Goal: Task Accomplishment & Management: Manage account settings

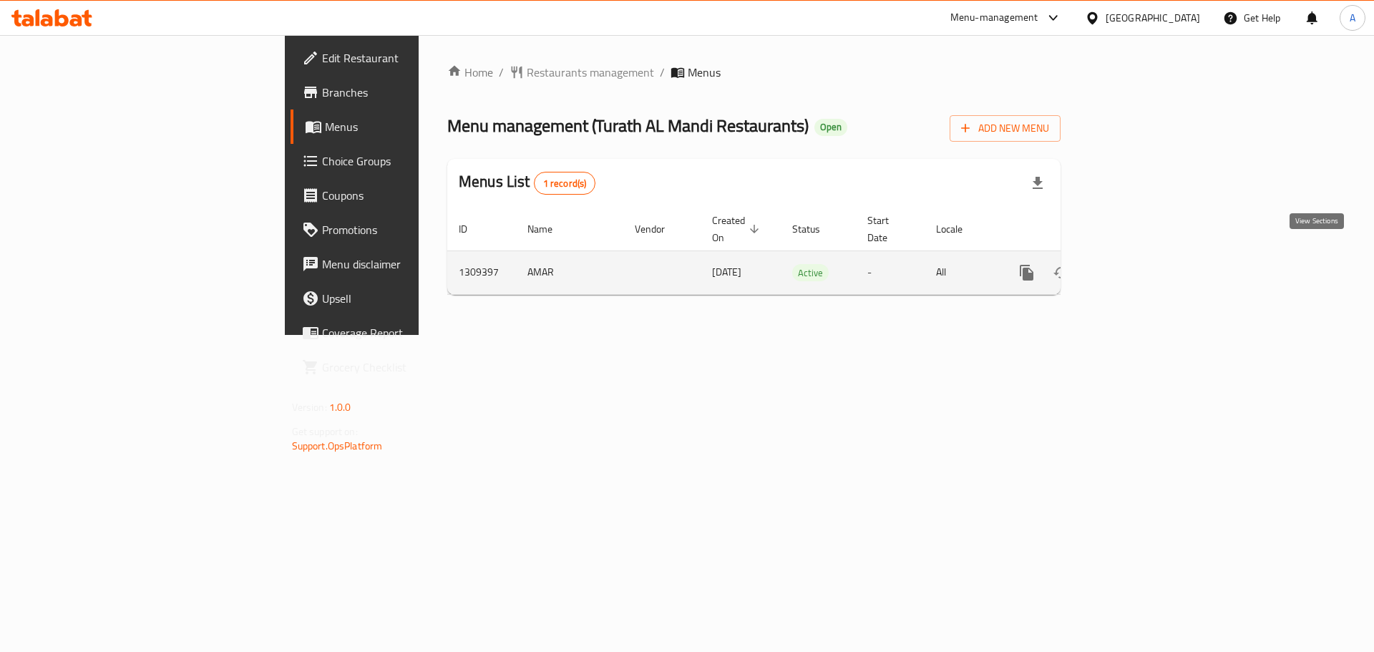
click at [1138, 264] on icon "enhanced table" at bounding box center [1129, 272] width 17 height 17
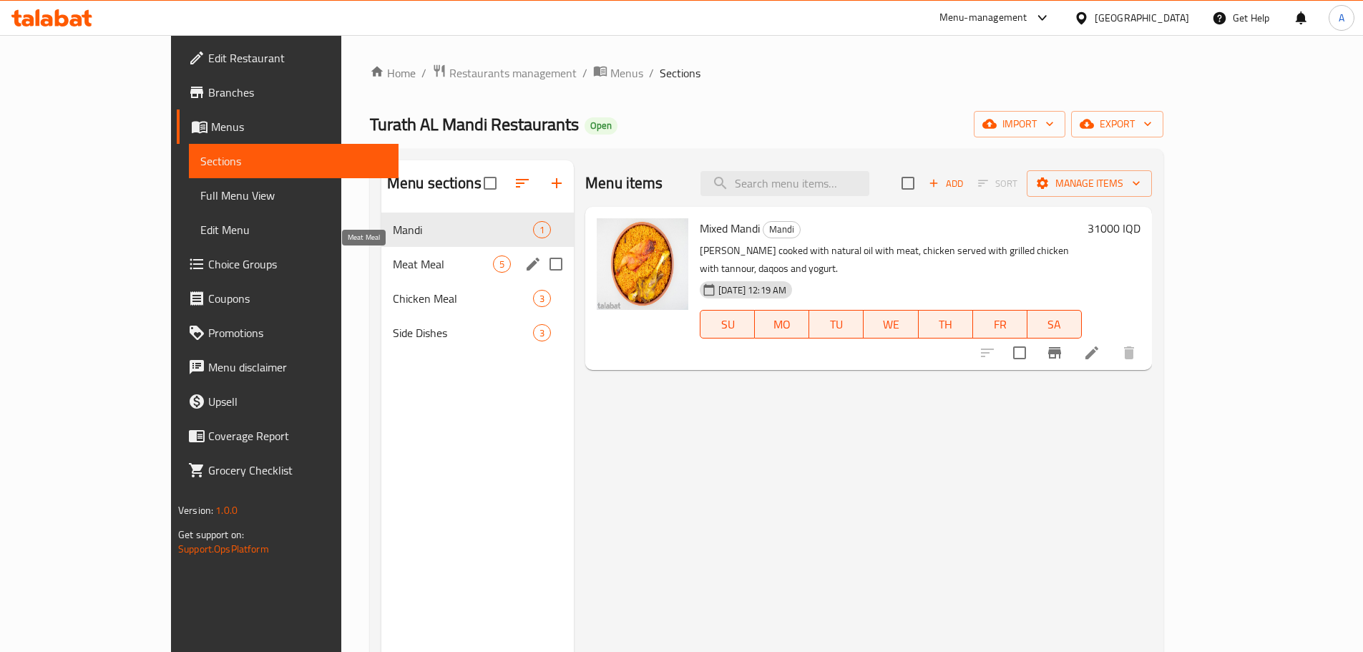
click at [393, 271] on span "Meat Meal" at bounding box center [443, 263] width 100 height 17
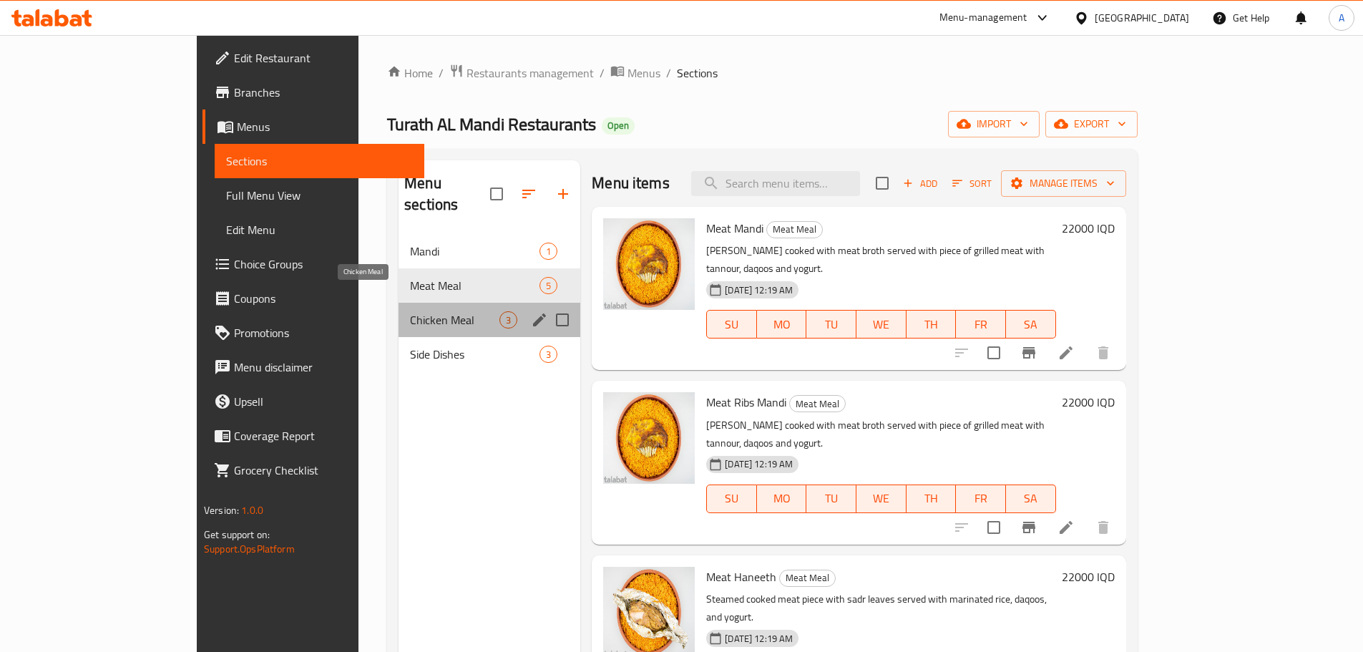
click at [410, 311] on span "Chicken Meal" at bounding box center [454, 319] width 89 height 17
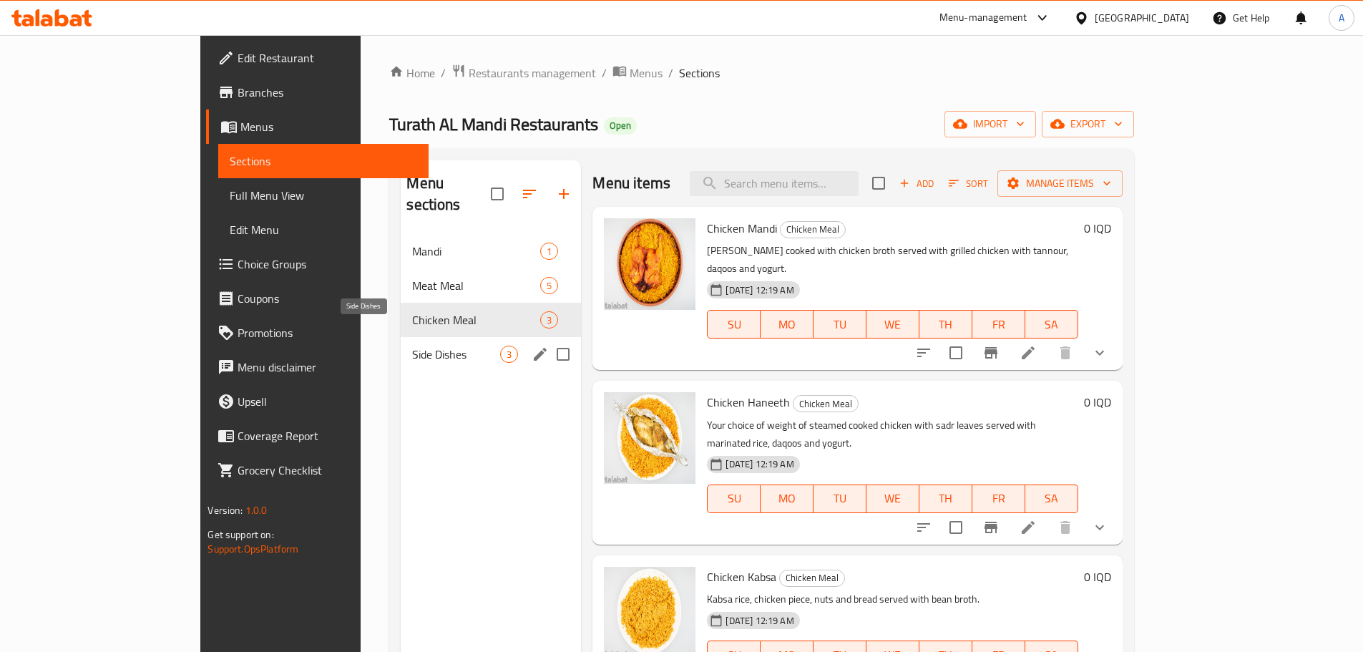
click at [412, 346] on span "Side Dishes" at bounding box center [456, 354] width 88 height 17
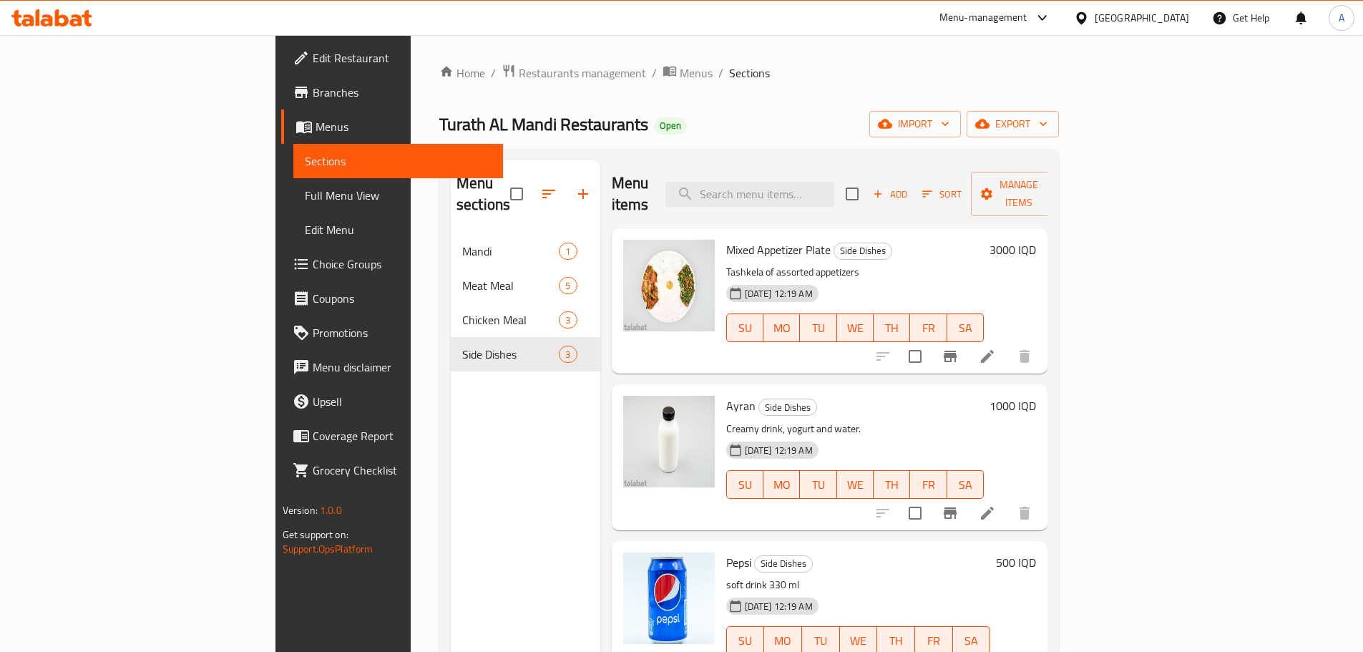
click at [904, 84] on div "Home / Restaurants management / Menus / Sections Turath AL Mandi Restaurants Op…" at bounding box center [749, 444] width 620 height 760
